Goal: Navigation & Orientation: Find specific page/section

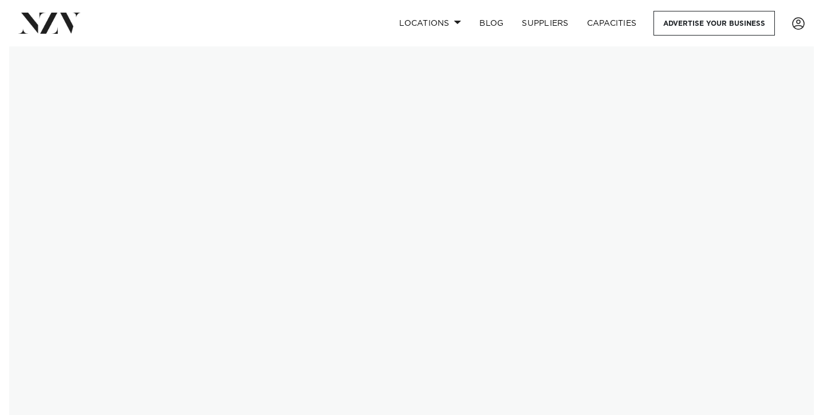
click at [353, 261] on img at bounding box center [411, 241] width 805 height 391
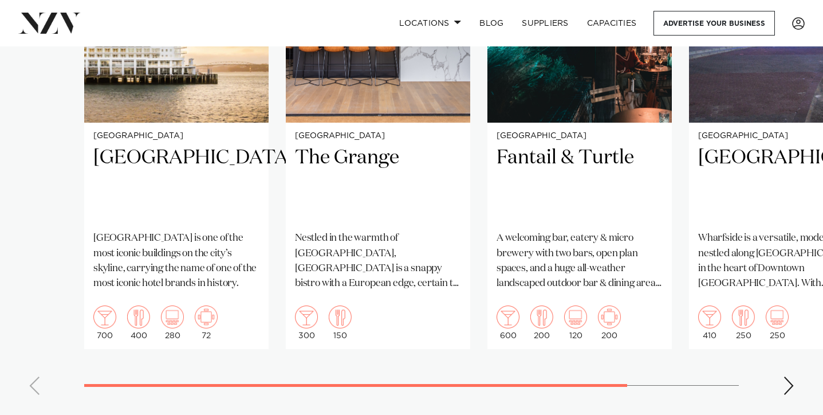
scroll to position [965, 0]
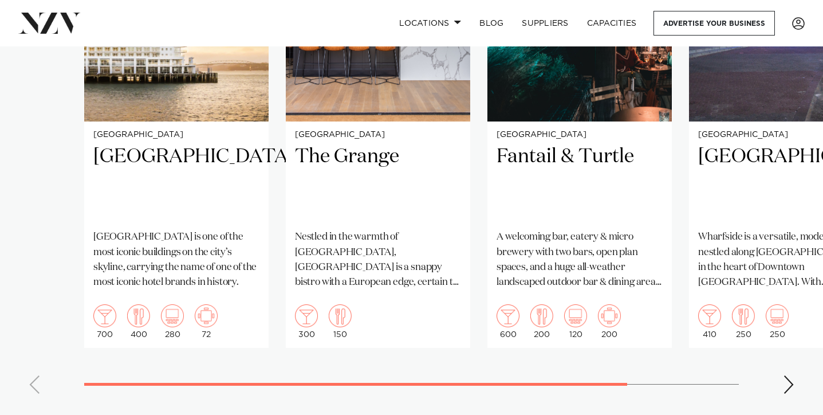
click at [788, 382] on div "Next slide" at bounding box center [788, 384] width 11 height 18
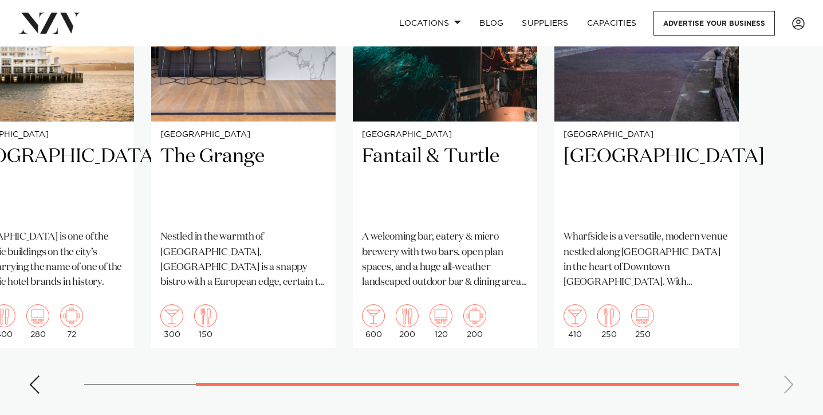
click at [788, 382] on swiper-container "Auckland Hilton Auckland Hilton Auckland is one of the most iconic buildings on…" at bounding box center [411, 138] width 823 height 529
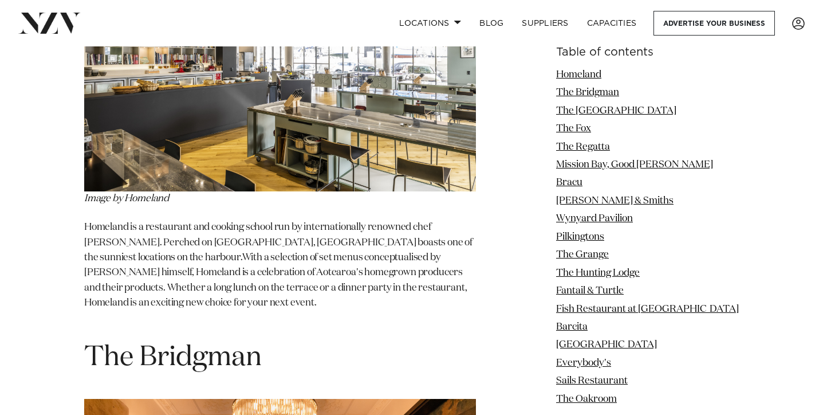
scroll to position [1589, 0]
click at [446, 22] on link "Locations" at bounding box center [430, 23] width 80 height 25
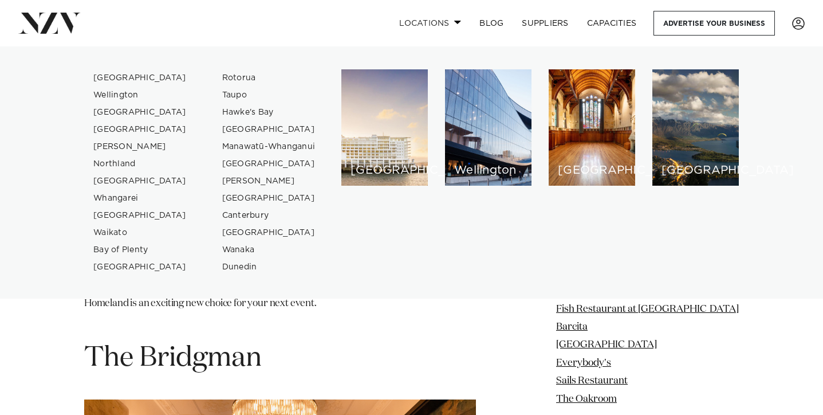
click at [446, 22] on link "Locations" at bounding box center [430, 23] width 80 height 25
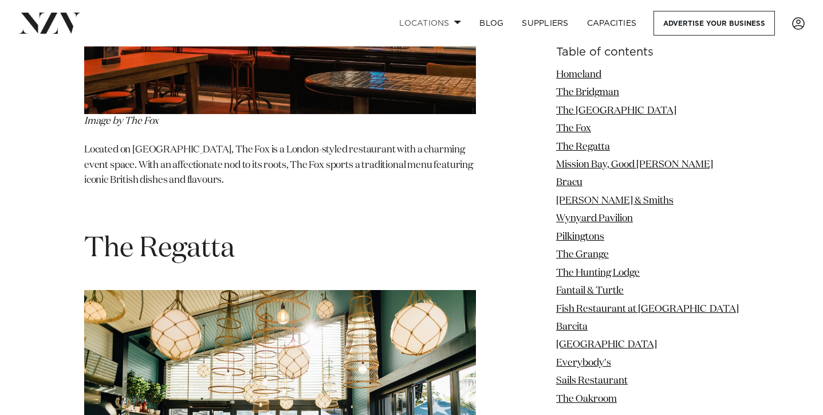
scroll to position [3076, 0]
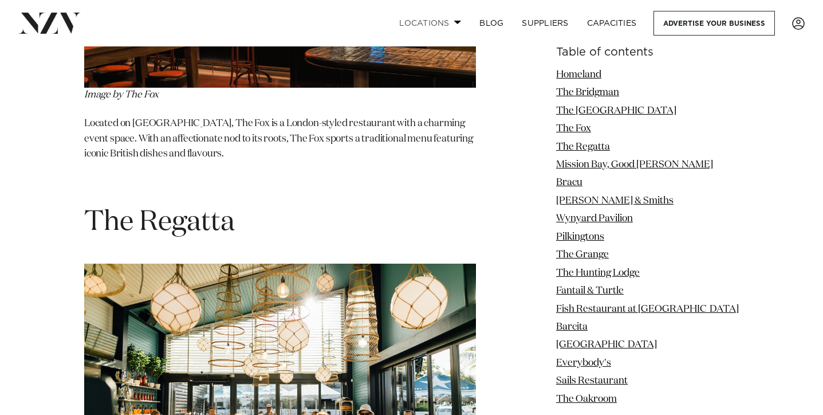
click at [442, 24] on link "Locations" at bounding box center [430, 23] width 80 height 25
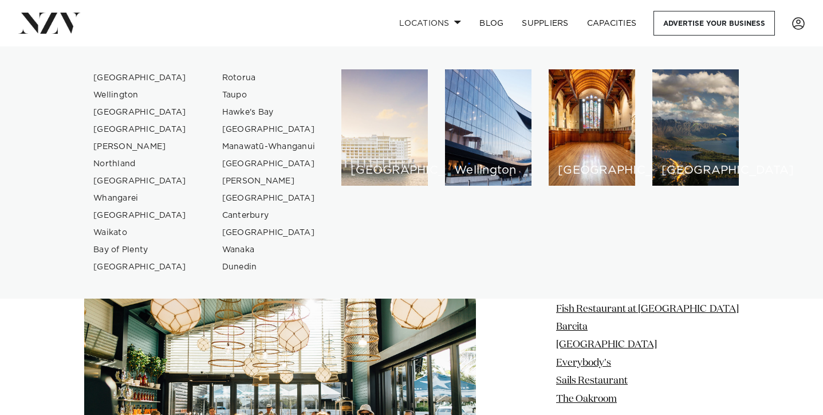
click at [383, 125] on div "[GEOGRAPHIC_DATA]" at bounding box center [384, 127] width 87 height 116
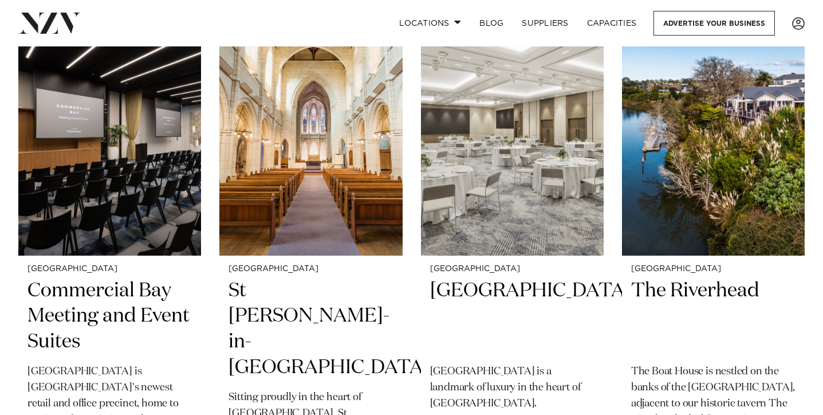
scroll to position [1491, 0]
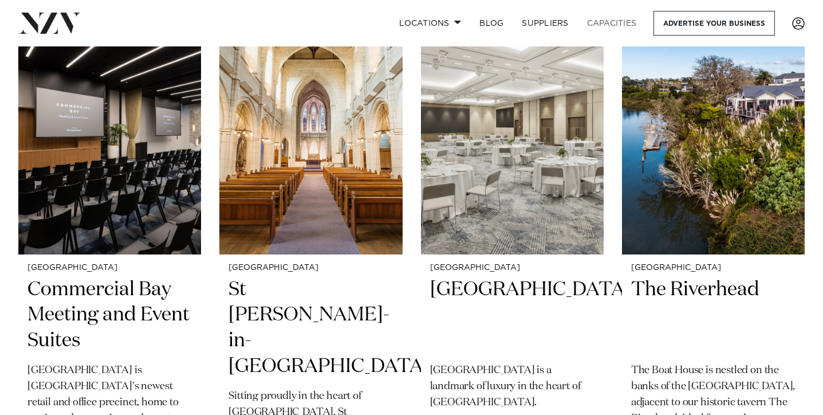
click at [622, 25] on link "Capacities" at bounding box center [612, 23] width 68 height 25
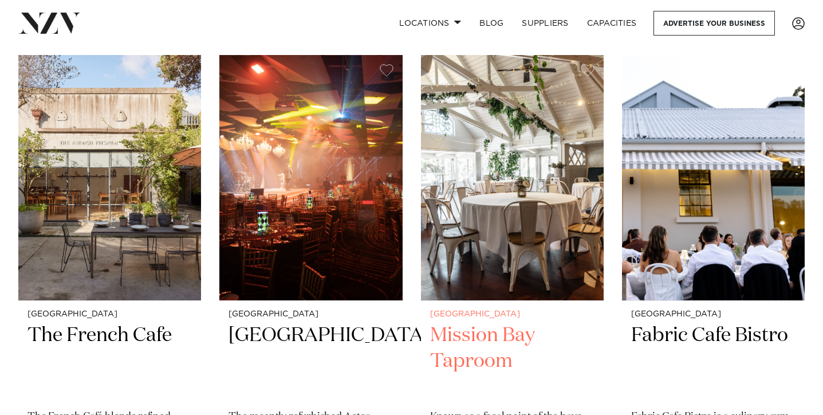
scroll to position [10353, 0]
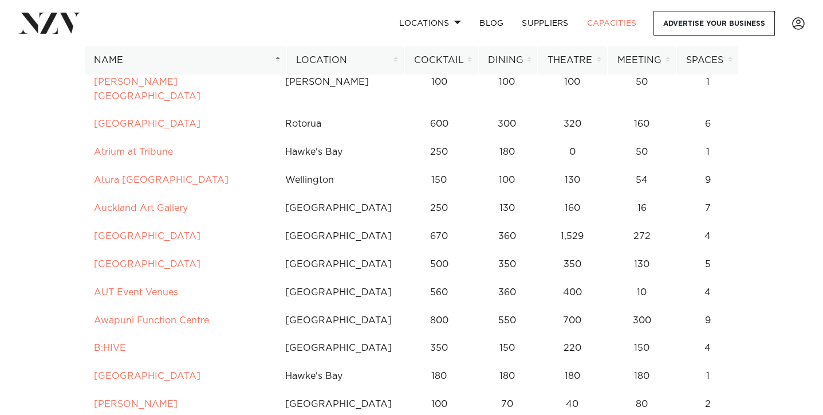
scroll to position [398, 0]
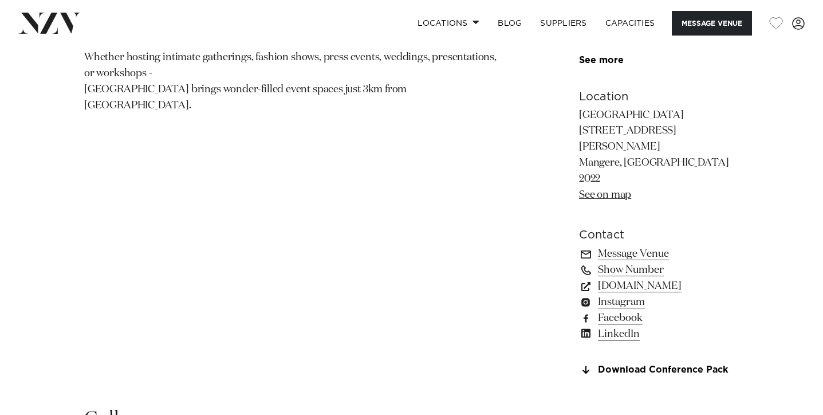
scroll to position [293, 0]
